Goal: Task Accomplishment & Management: Manage account settings

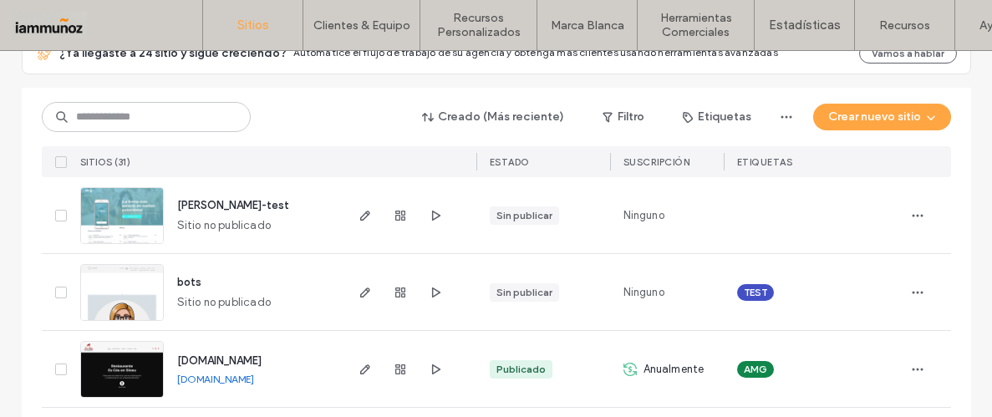
scroll to position [208, 0]
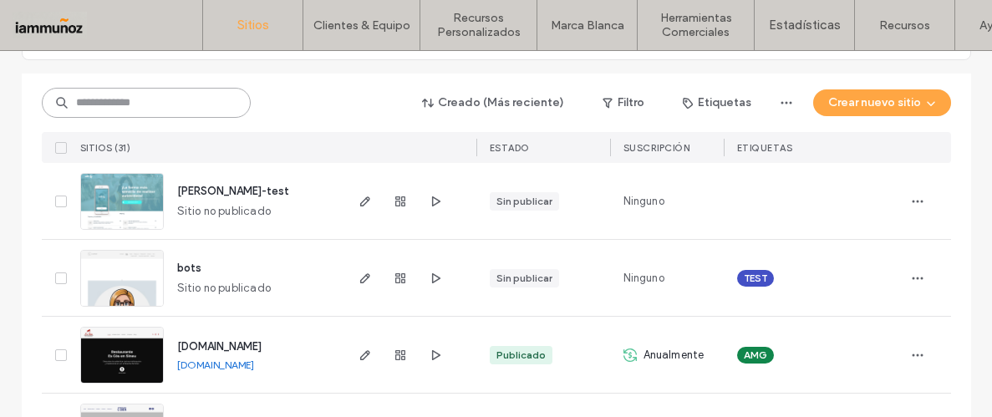
click at [145, 114] on input at bounding box center [146, 103] width 209 height 30
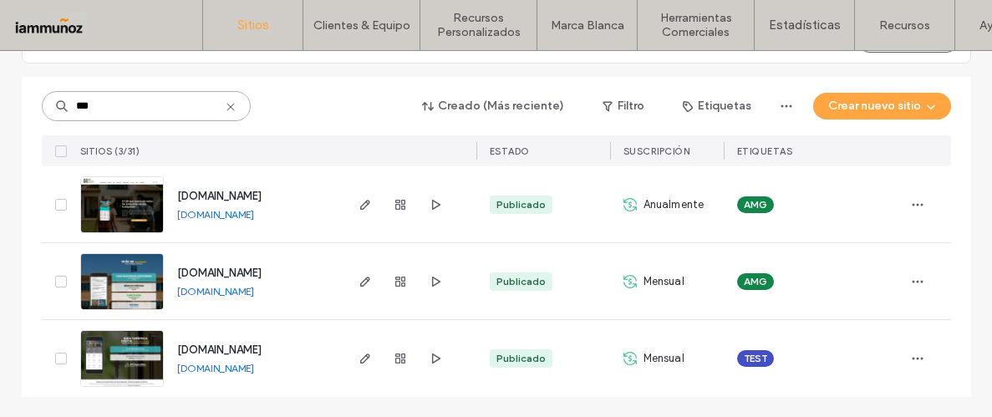
scroll to position [204, 0]
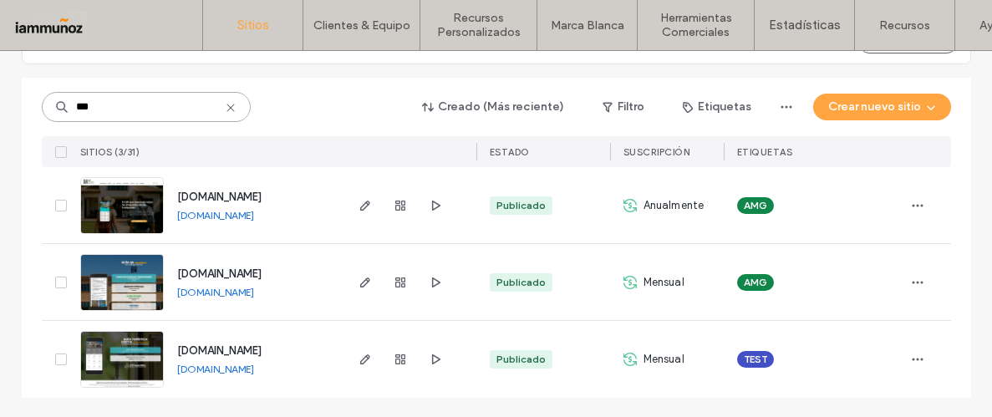
type input "***"
click at [127, 283] on img at bounding box center [122, 312] width 82 height 114
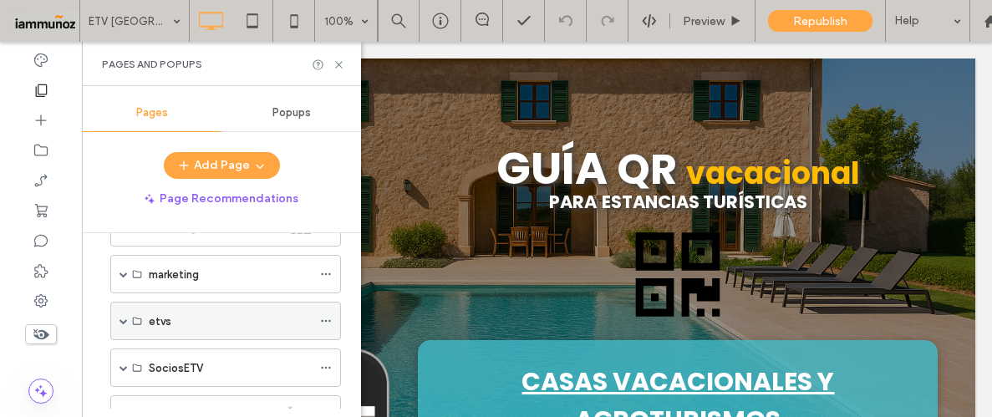
click at [125, 317] on span at bounding box center [123, 321] width 8 height 8
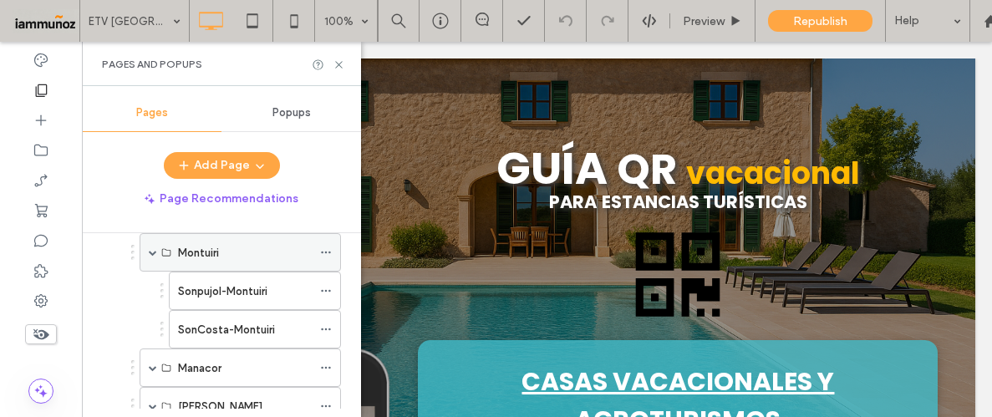
scroll to position [550, 0]
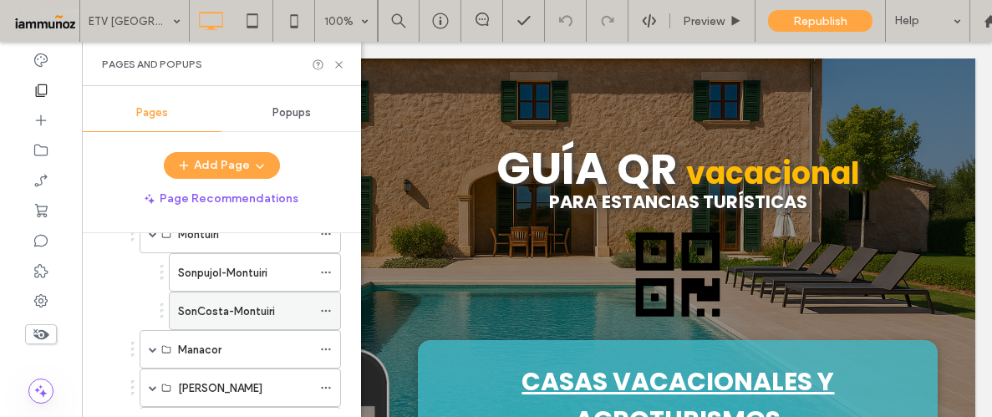
click at [222, 308] on label "SonCosta-Montuiri" at bounding box center [226, 311] width 97 height 29
click at [337, 62] on icon at bounding box center [338, 64] width 13 height 13
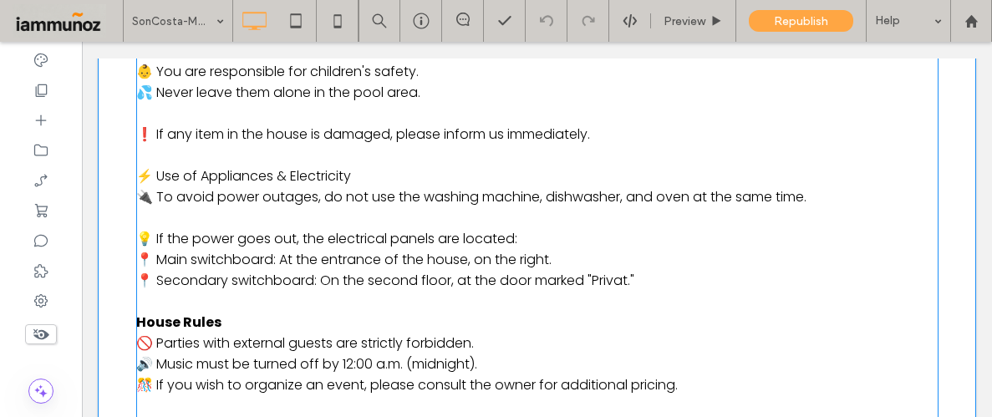
scroll to position [2354, 0]
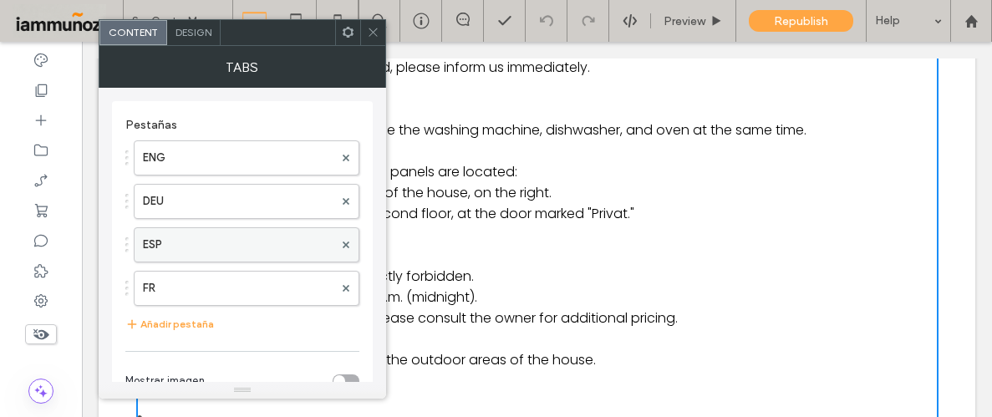
click at [190, 245] on label "ESP" at bounding box center [238, 244] width 190 height 33
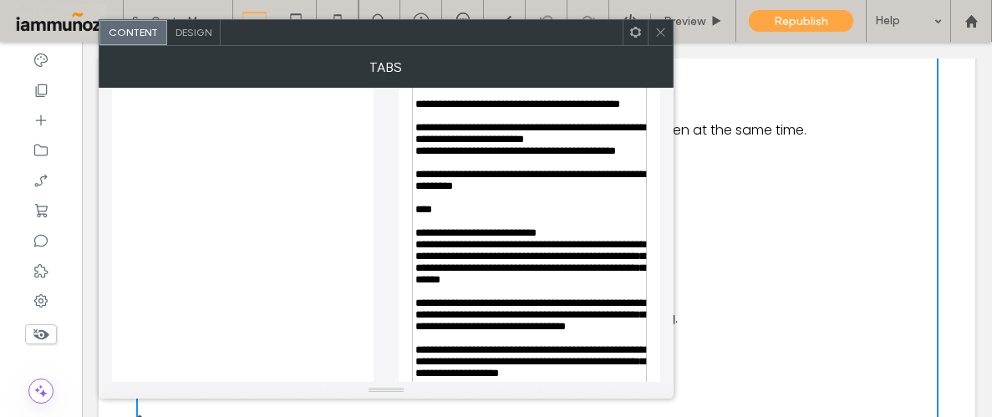
scroll to position [1091, 0]
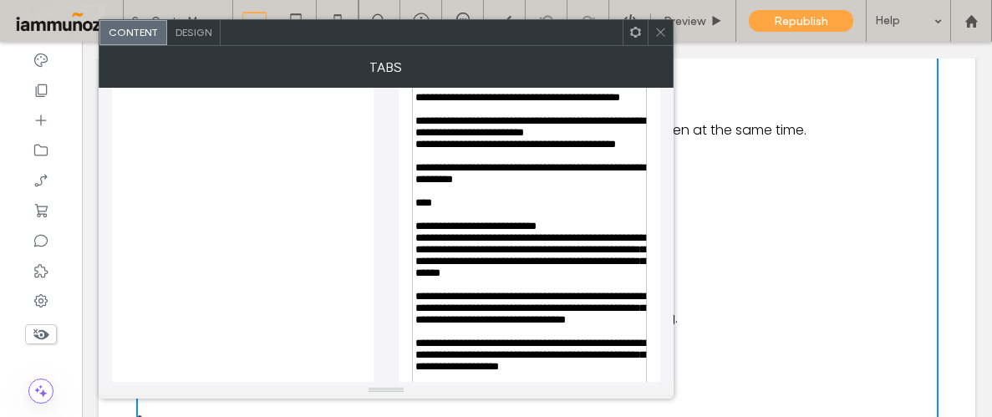
drag, startPoint x: 492, startPoint y: 246, endPoint x: 433, endPoint y: 246, distance: 59.3
click at [433, 79] on span "**********" at bounding box center [530, 68] width 230 height 23
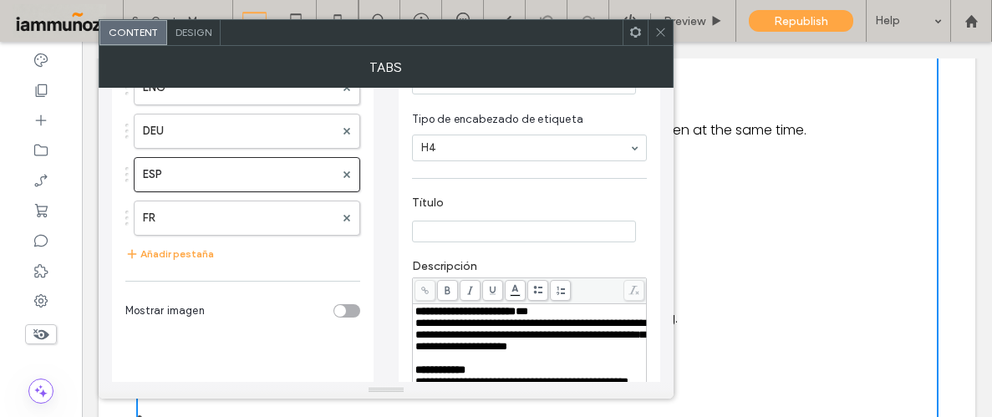
scroll to position [0, 0]
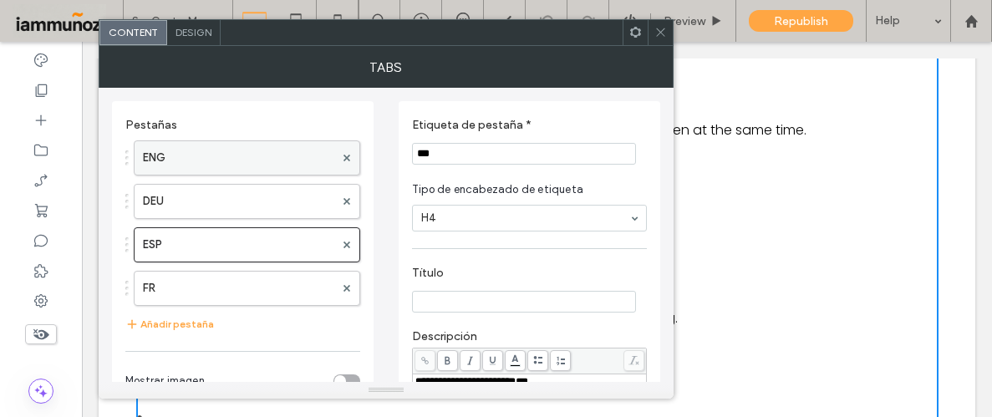
click at [205, 170] on label "ENG" at bounding box center [238, 157] width 191 height 33
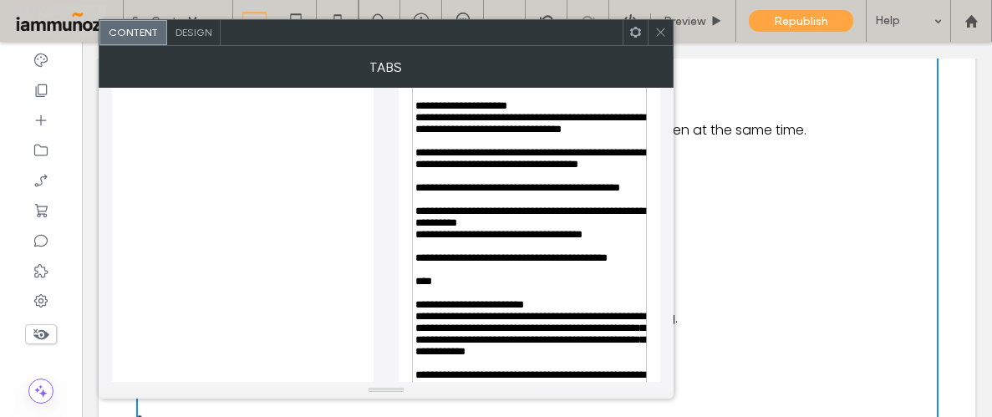
scroll to position [949, 0]
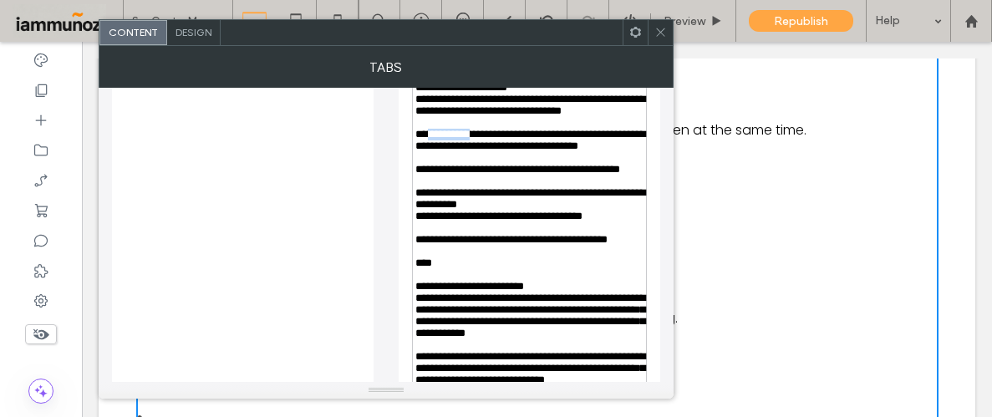
drag, startPoint x: 485, startPoint y: 295, endPoint x: 432, endPoint y: 289, distance: 53.0
click at [432, 151] on span "**********" at bounding box center [530, 140] width 230 height 23
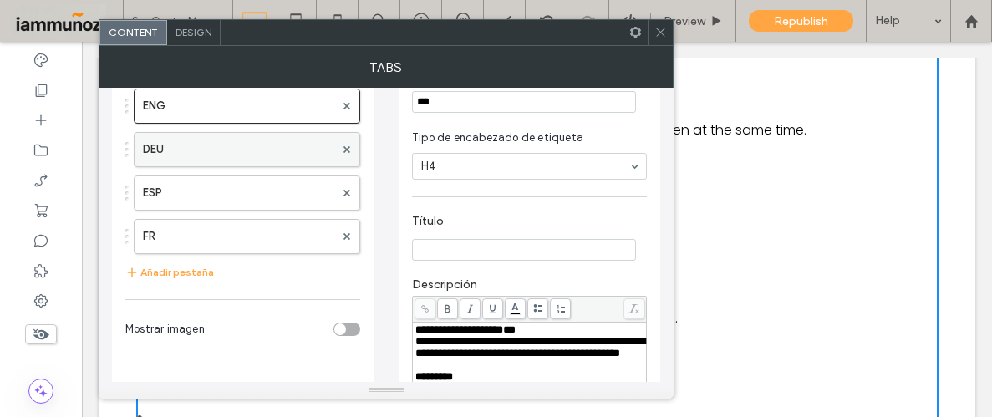
scroll to position [40, 0]
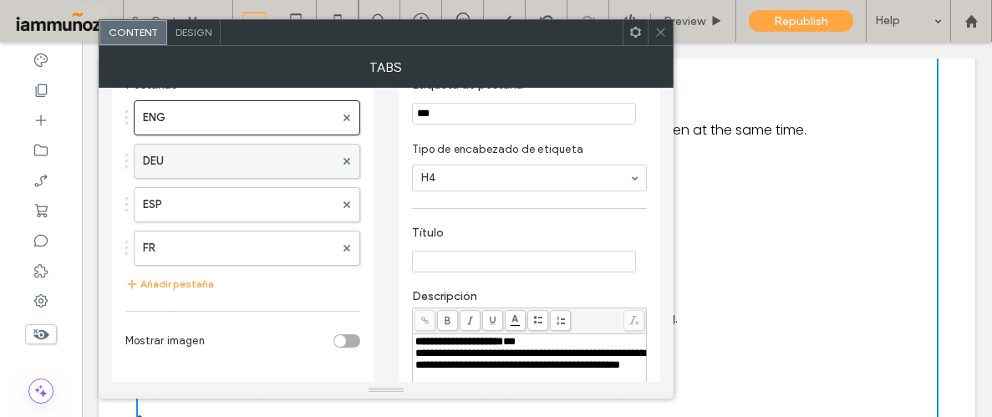
click at [283, 158] on label "DEU" at bounding box center [238, 161] width 191 height 33
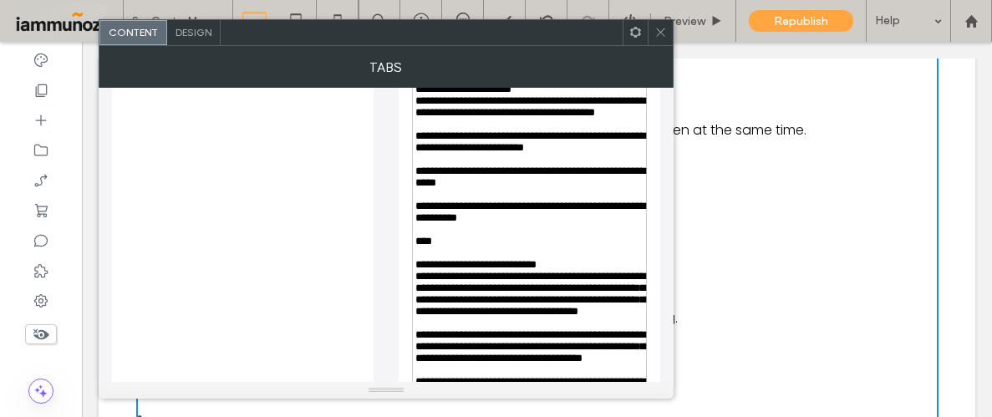
scroll to position [986, 0]
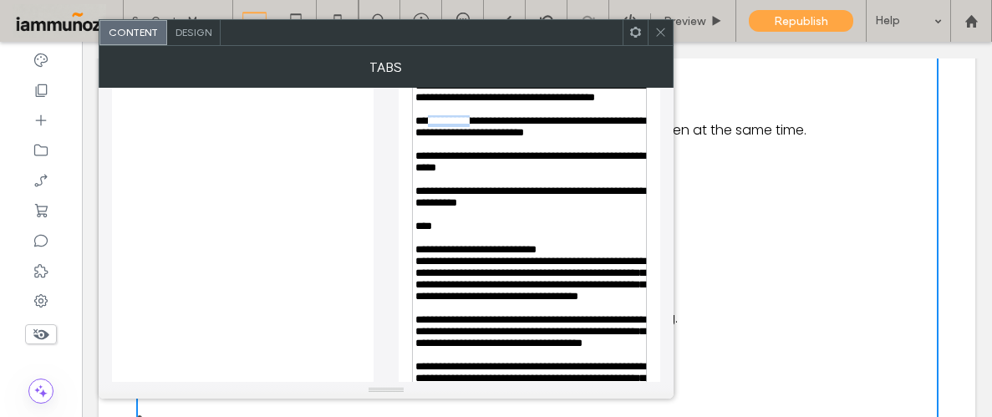
drag, startPoint x: 485, startPoint y: 325, endPoint x: 432, endPoint y: 327, distance: 52.7
click at [432, 138] on span "**********" at bounding box center [530, 126] width 230 height 23
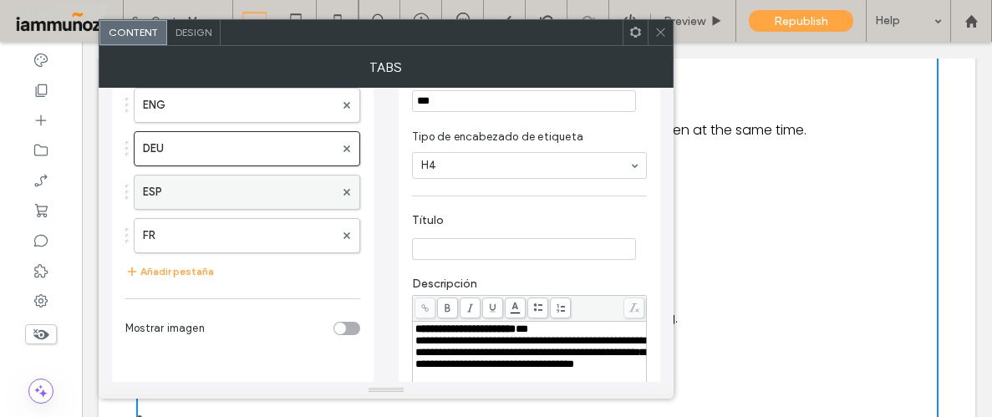
scroll to position [50, 0]
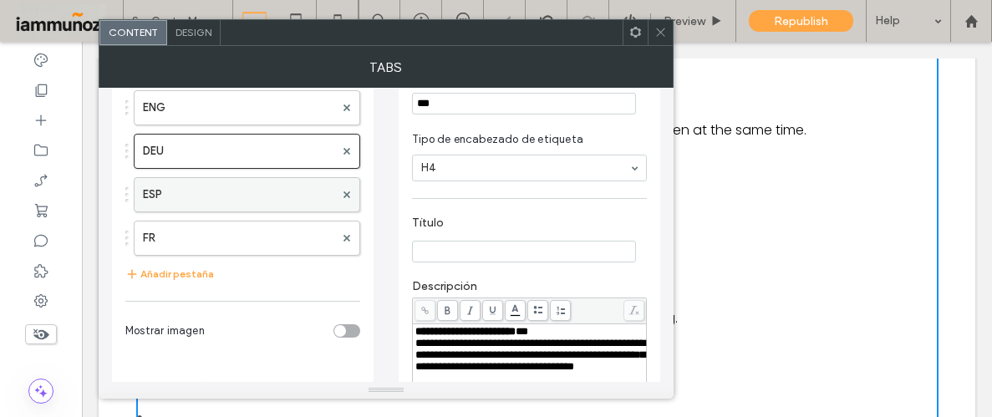
click at [211, 201] on label "ESP" at bounding box center [238, 194] width 191 height 33
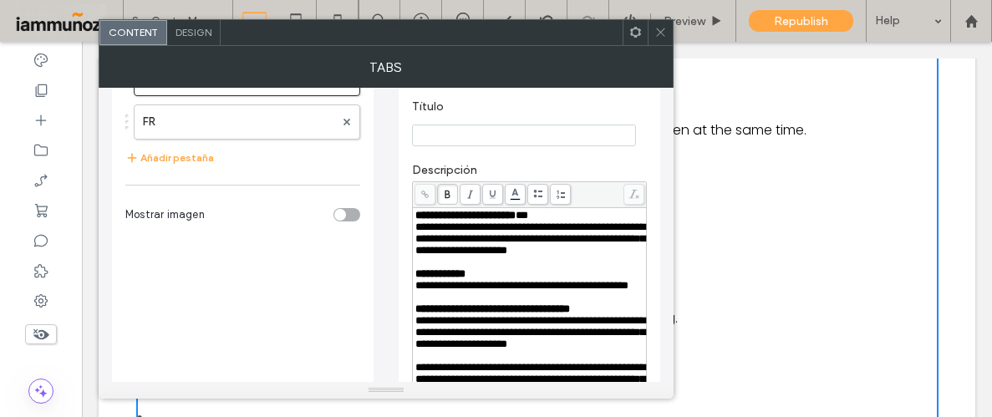
scroll to position [165, 0]
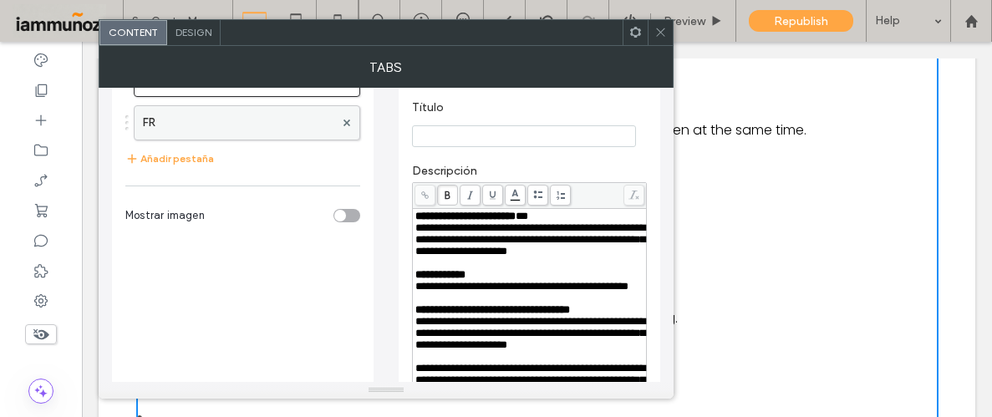
click at [218, 125] on label "FR" at bounding box center [238, 122] width 191 height 33
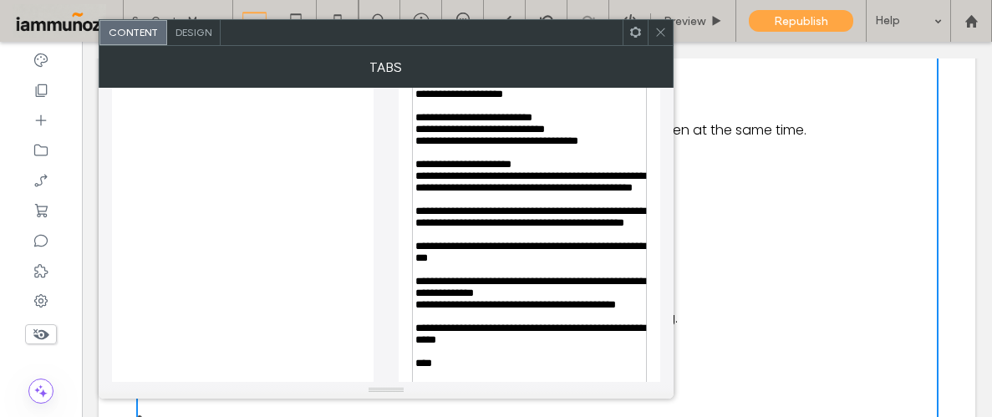
scroll to position [967, 0]
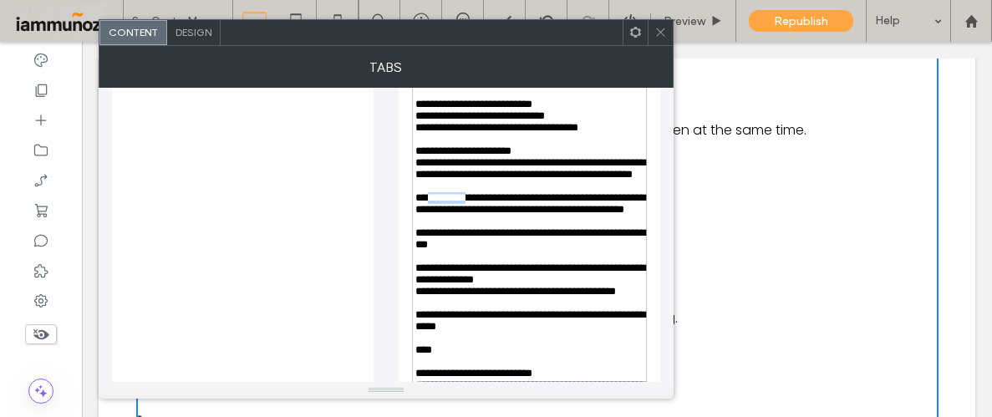
drag, startPoint x: 479, startPoint y: 317, endPoint x: 433, endPoint y: 321, distance: 47.0
click at [433, 215] on span "**********" at bounding box center [530, 203] width 230 height 23
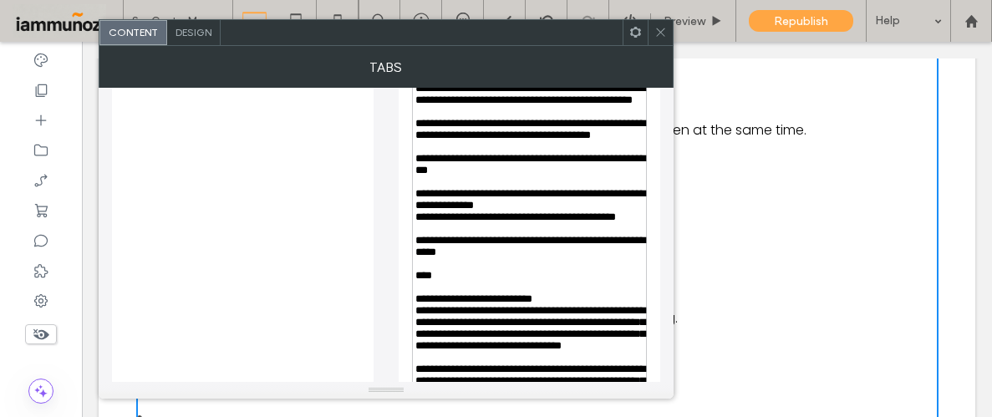
scroll to position [1048, 0]
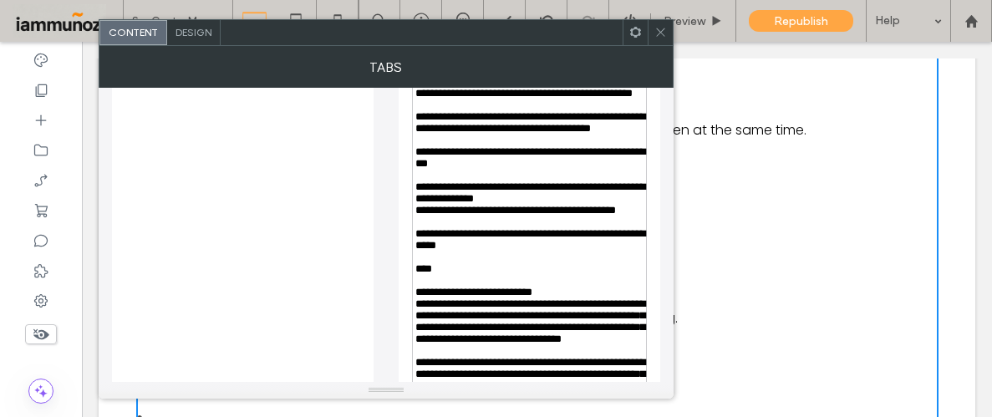
click at [564, 146] on div "Rich Text Editor" at bounding box center [529, 140] width 229 height 12
click at [662, 30] on icon at bounding box center [660, 32] width 13 height 13
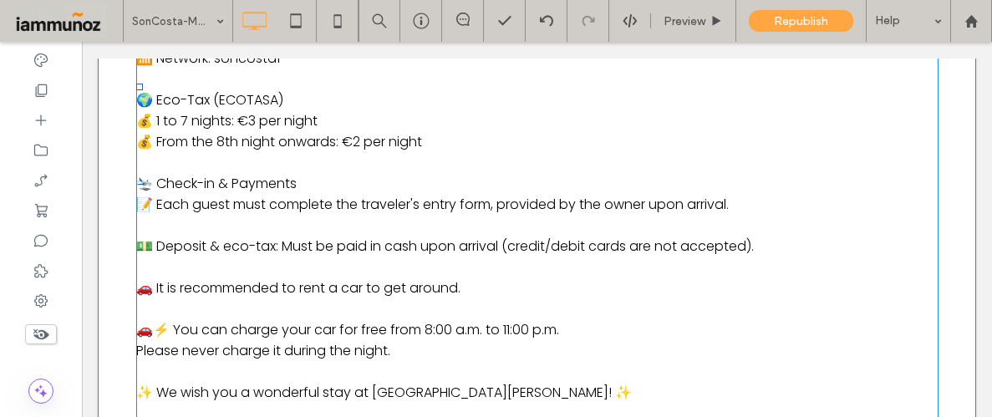
scroll to position [2816, 0]
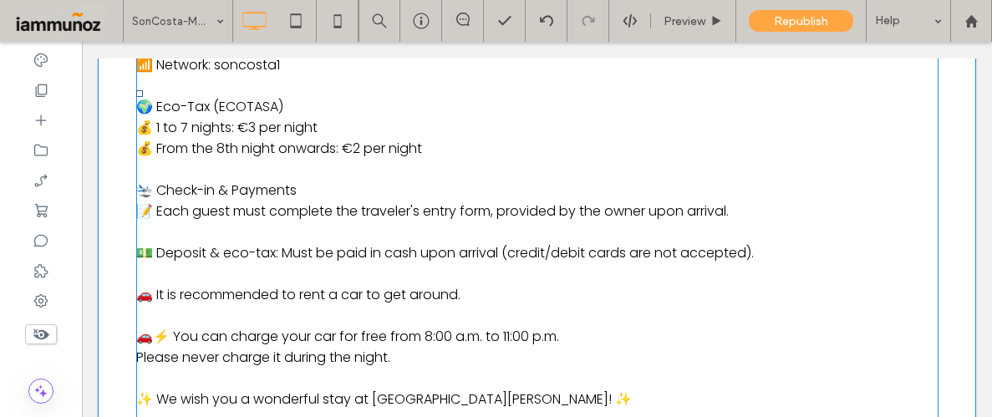
click at [591, 186] on span at bounding box center [537, 94] width 802 height 1884
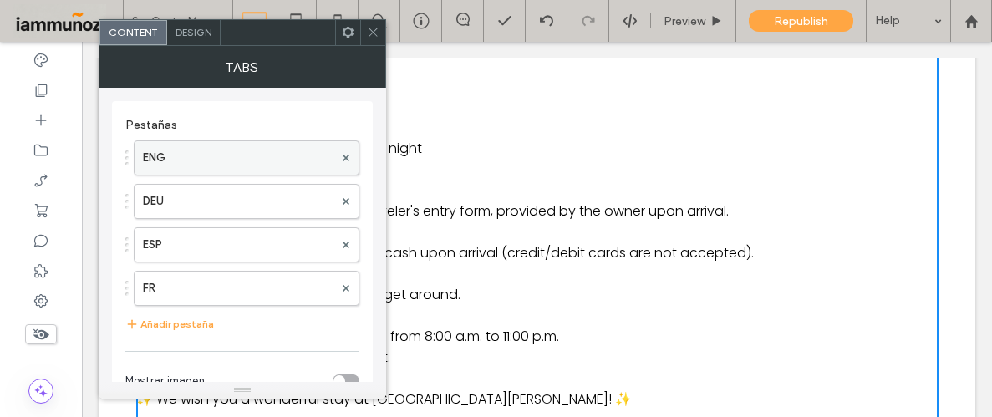
click at [237, 164] on label "ENG" at bounding box center [238, 157] width 190 height 33
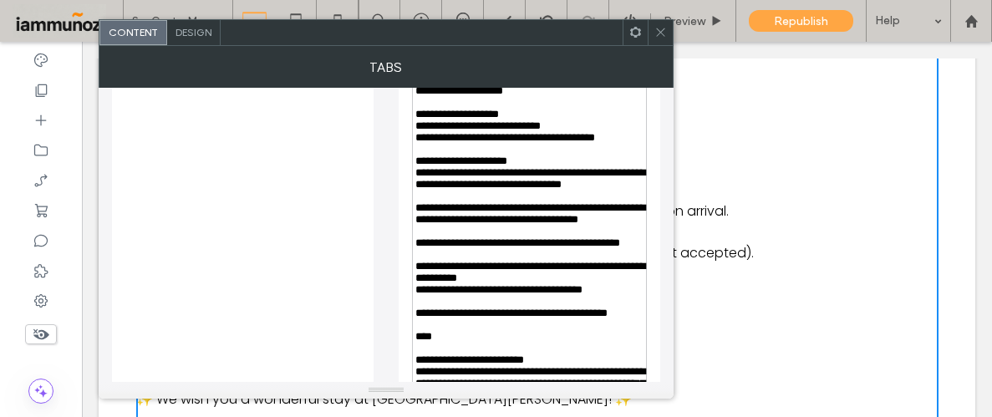
scroll to position [909, 0]
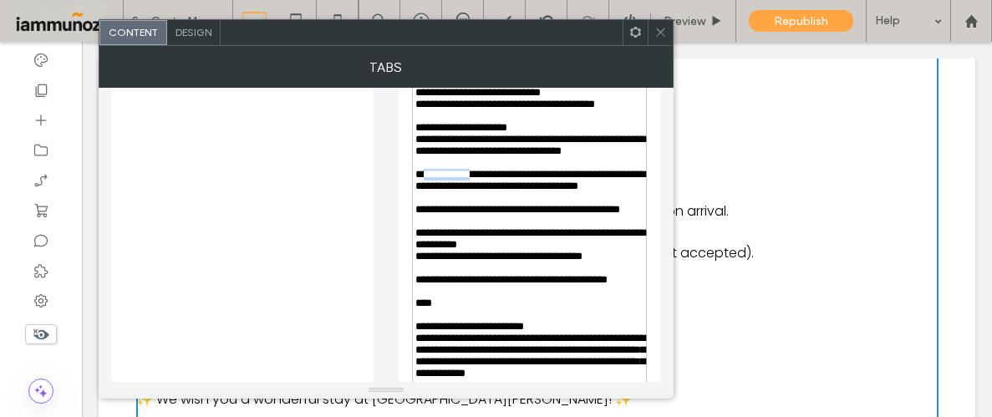
drag, startPoint x: 484, startPoint y: 337, endPoint x: 427, endPoint y: 331, distance: 57.1
click at [424, 191] on span "**********" at bounding box center [530, 180] width 230 height 23
click at [470, 169] on div "Rich Text Editor" at bounding box center [529, 163] width 229 height 12
click at [657, 30] on icon at bounding box center [660, 32] width 13 height 13
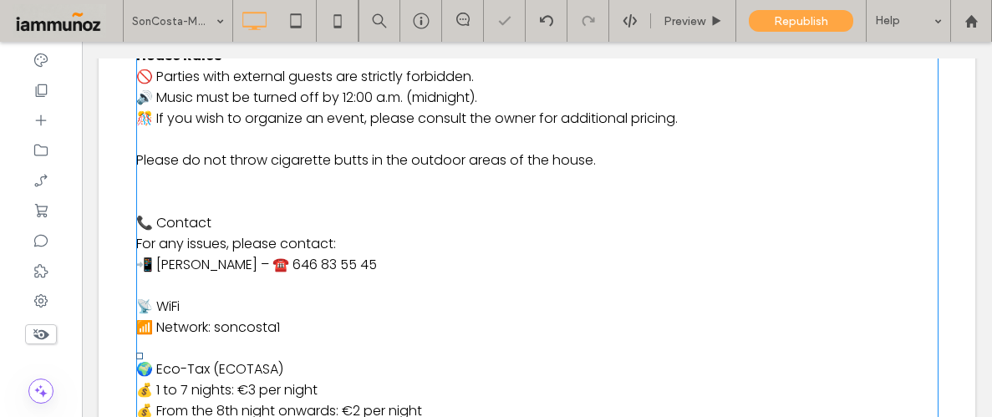
scroll to position [2439, 0]
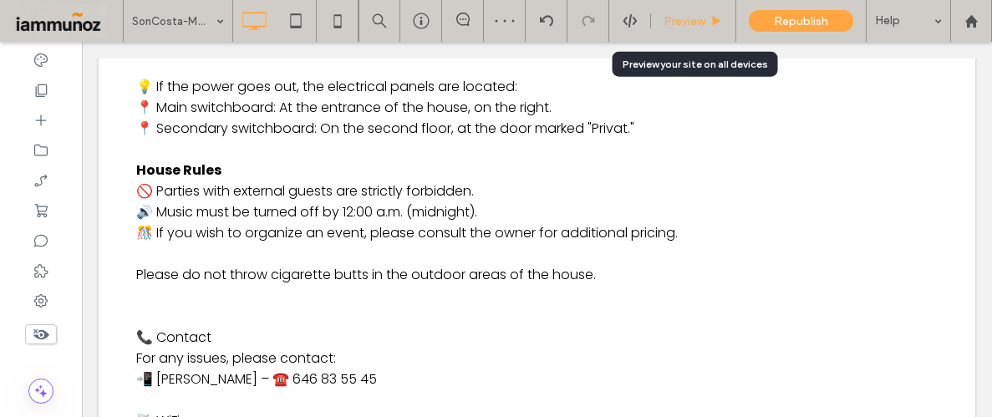
click at [677, 23] on span "Preview" at bounding box center [684, 21] width 42 height 14
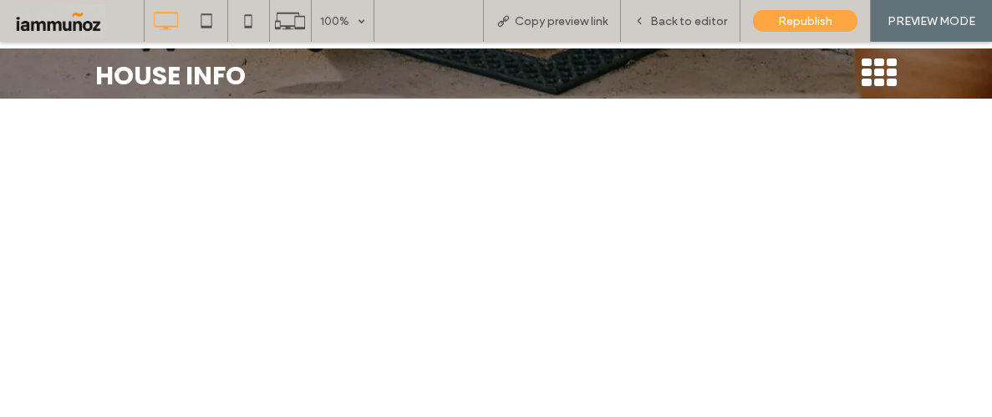
scroll to position [1848, 0]
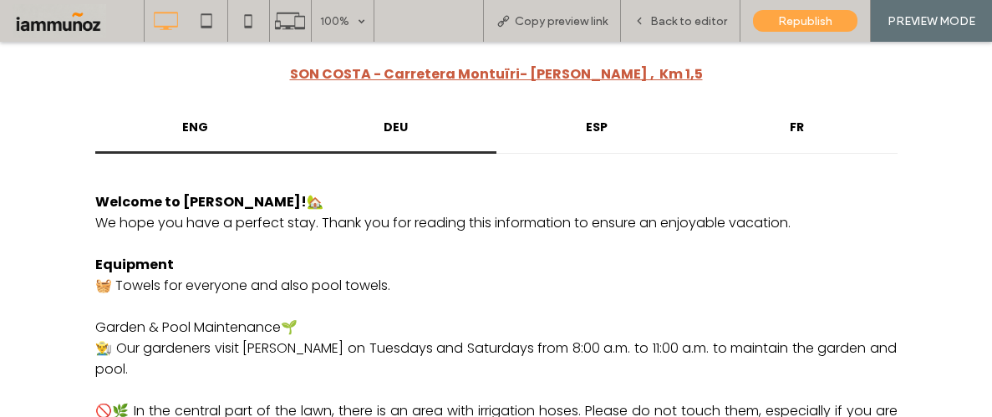
click at [405, 133] on h4 "DEU" at bounding box center [396, 128] width 170 height 18
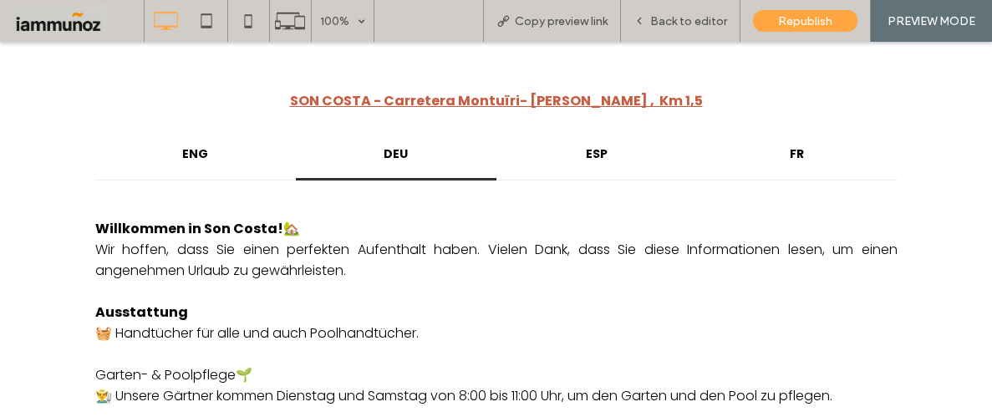
scroll to position [1701, 0]
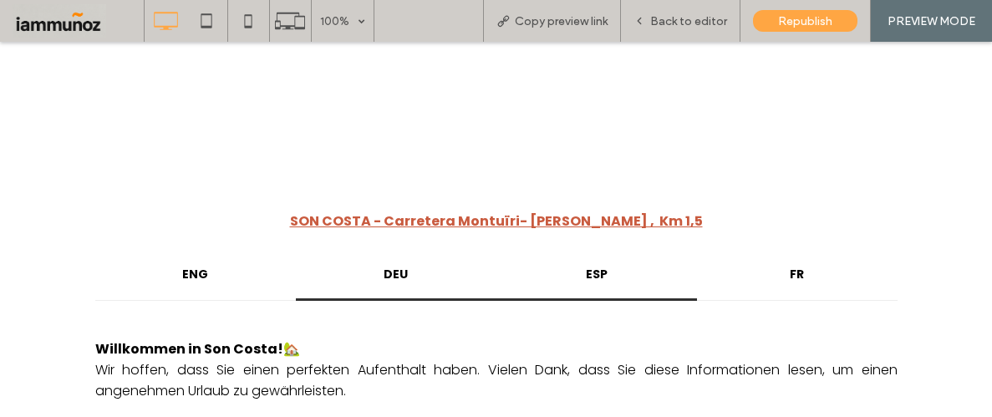
click at [605, 269] on h4 "ESP" at bounding box center [596, 275] width 170 height 18
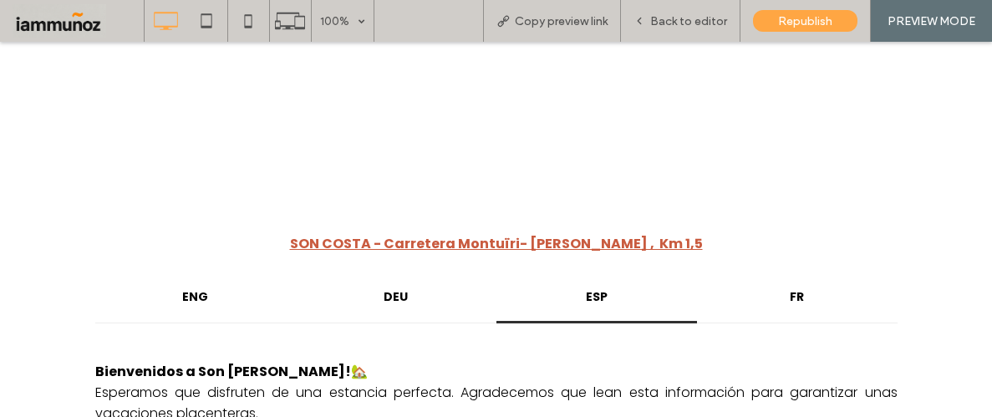
scroll to position [1677, 0]
click at [753, 308] on div "FR" at bounding box center [797, 299] width 200 height 50
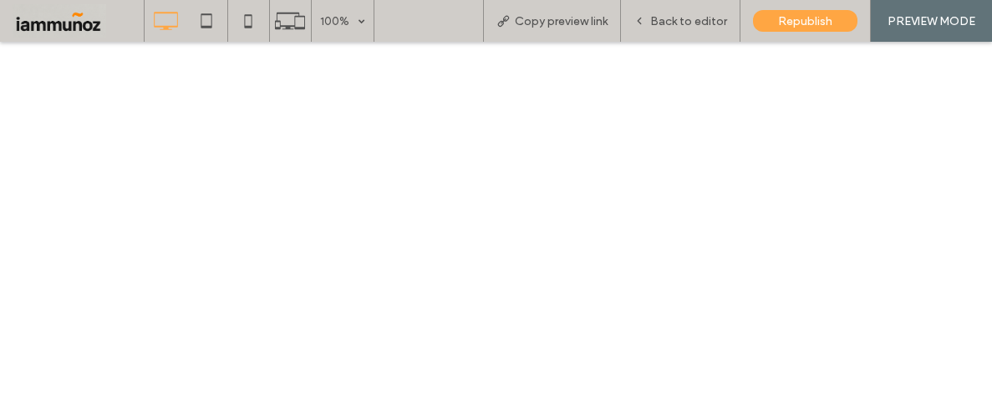
scroll to position [1335, 0]
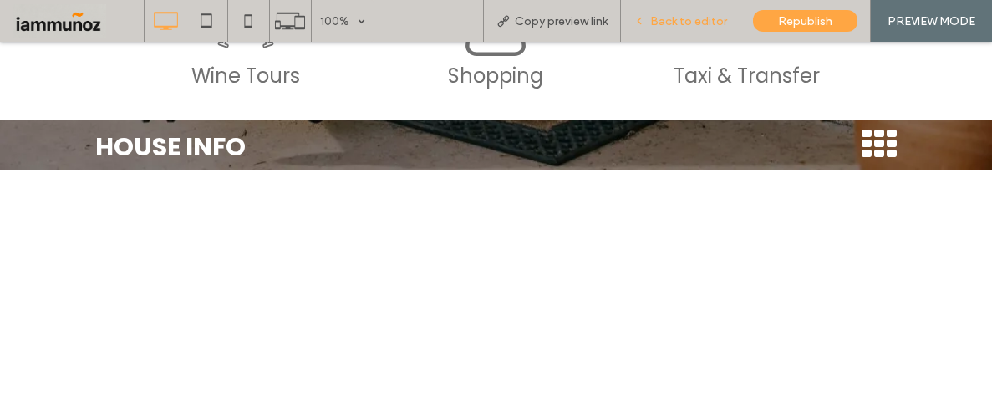
click at [689, 28] on div "Back to editor" at bounding box center [680, 21] width 119 height 42
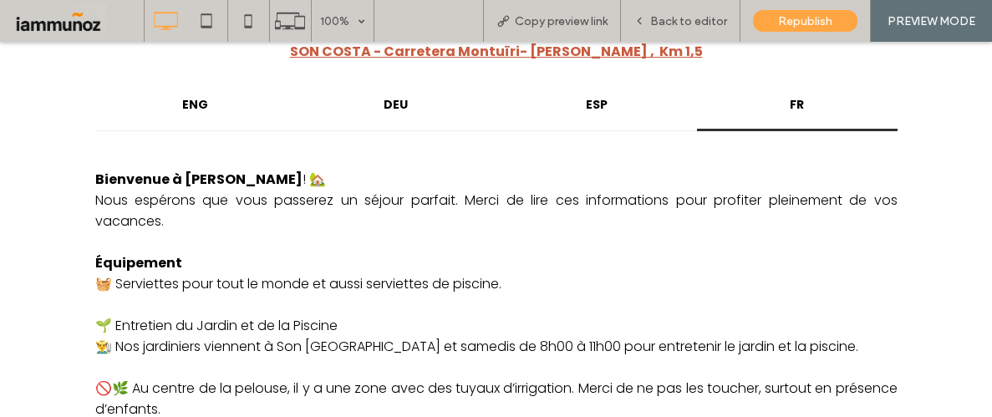
scroll to position [1988, 0]
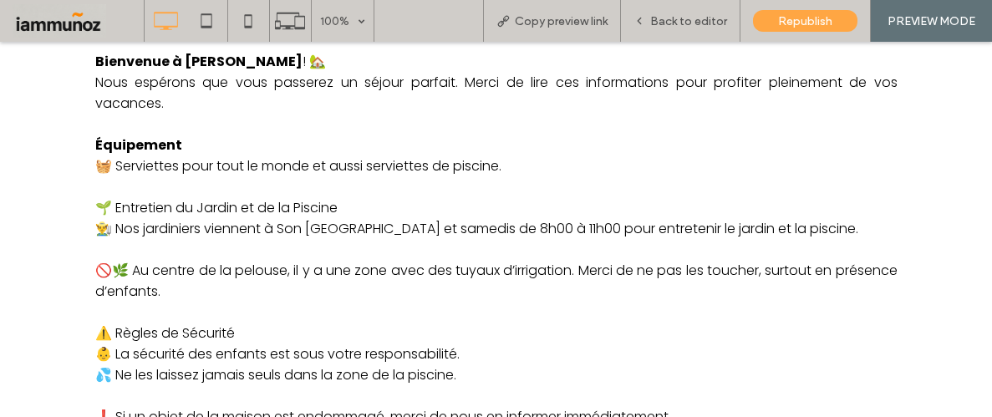
click at [485, 322] on p "⚠️ Règles de Sécurité" at bounding box center [496, 332] width 802 height 21
click at [704, 21] on span "Back to editor" at bounding box center [688, 21] width 77 height 14
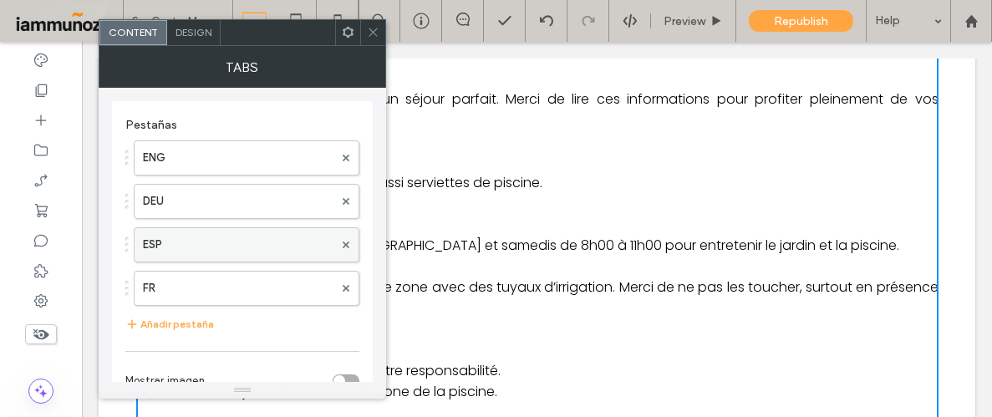
click at [254, 251] on label "ESP" at bounding box center [238, 244] width 190 height 33
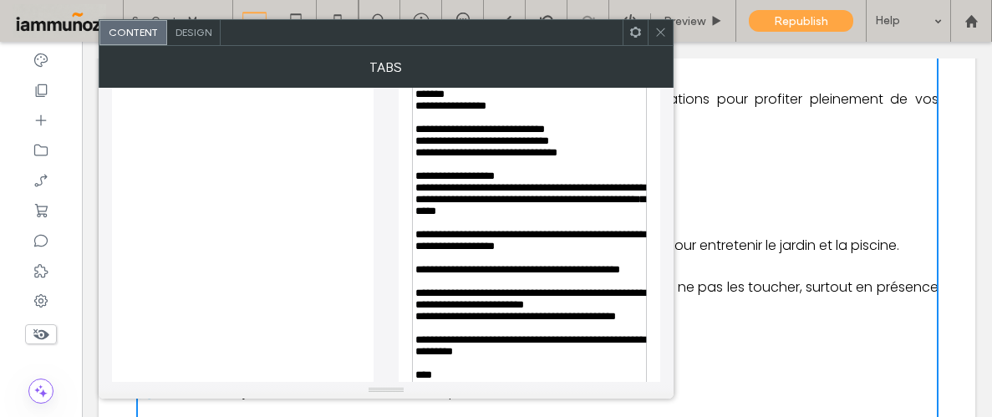
scroll to position [995, 0]
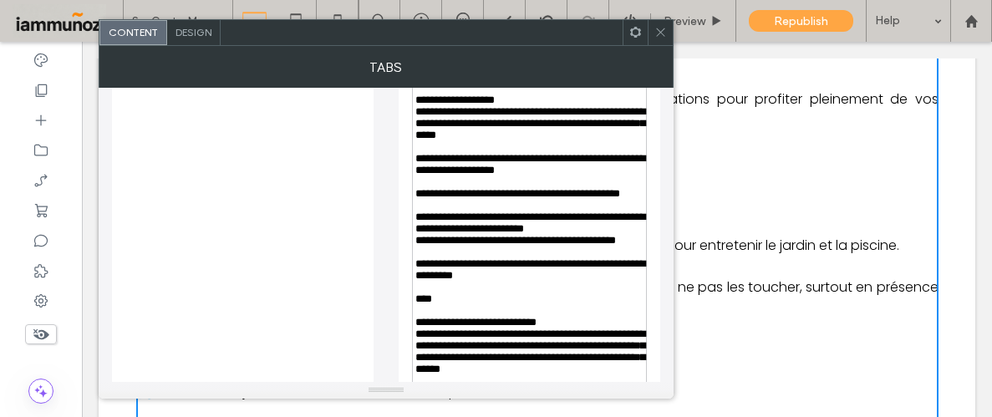
click at [524, 175] on span "**********" at bounding box center [530, 164] width 230 height 23
click at [625, 141] on div "**********" at bounding box center [529, 123] width 229 height 35
click at [654, 32] on icon at bounding box center [660, 32] width 13 height 13
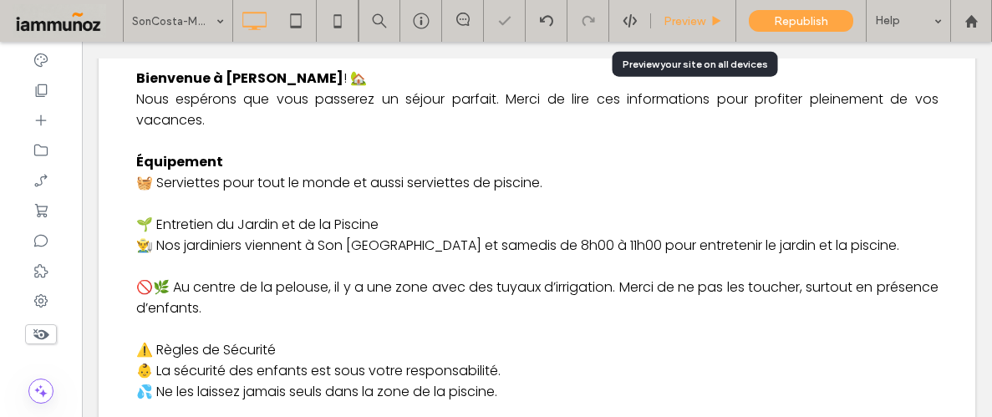
click at [675, 18] on span "Preview" at bounding box center [684, 21] width 42 height 14
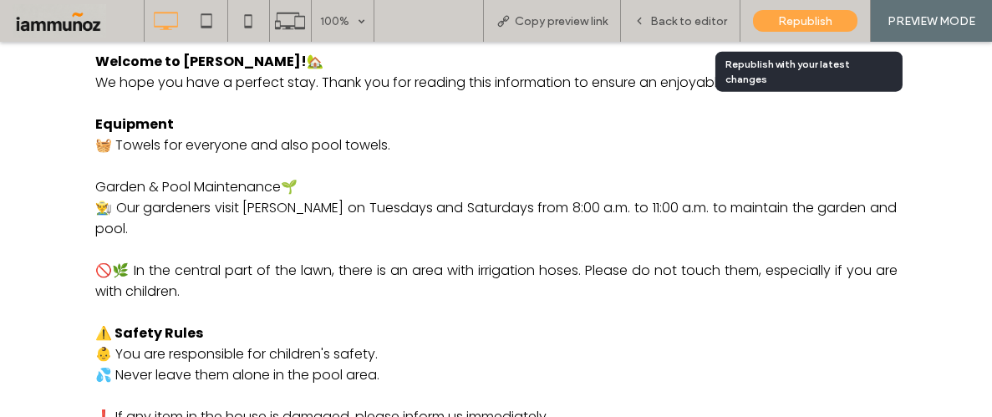
click at [805, 27] on span "Republish" at bounding box center [805, 21] width 54 height 14
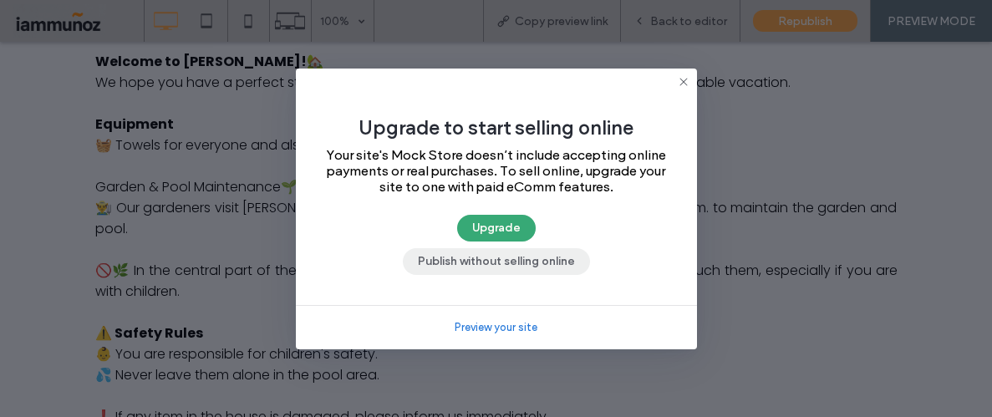
click at [547, 266] on button "Publish without selling online" at bounding box center [496, 261] width 187 height 27
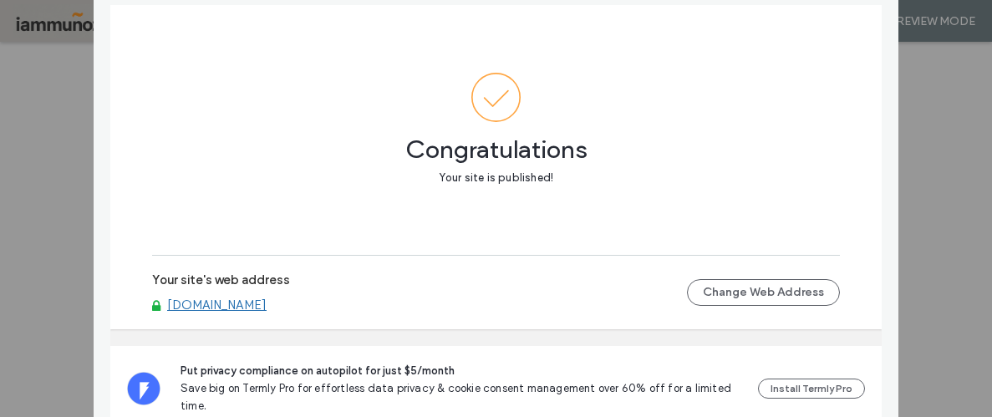
click at [926, 173] on div "Publish your site Congratulations Your site is published! Your site's web addre…" at bounding box center [496, 208] width 992 height 417
